Goal: Task Accomplishment & Management: Manage account settings

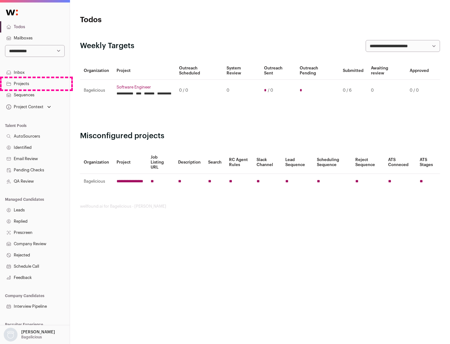
click at [35, 83] on link "Projects" at bounding box center [35, 83] width 70 height 11
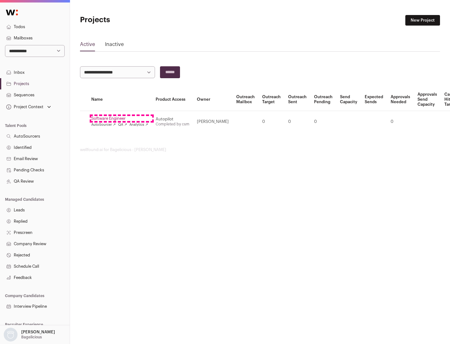
click at [122, 118] on link "Software Engineer" at bounding box center [119, 118] width 57 height 5
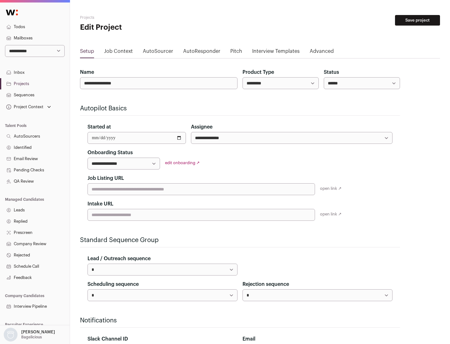
click at [418, 20] on button "Save project" at bounding box center [417, 20] width 45 height 11
